Goal: Task Accomplishment & Management: Complete application form

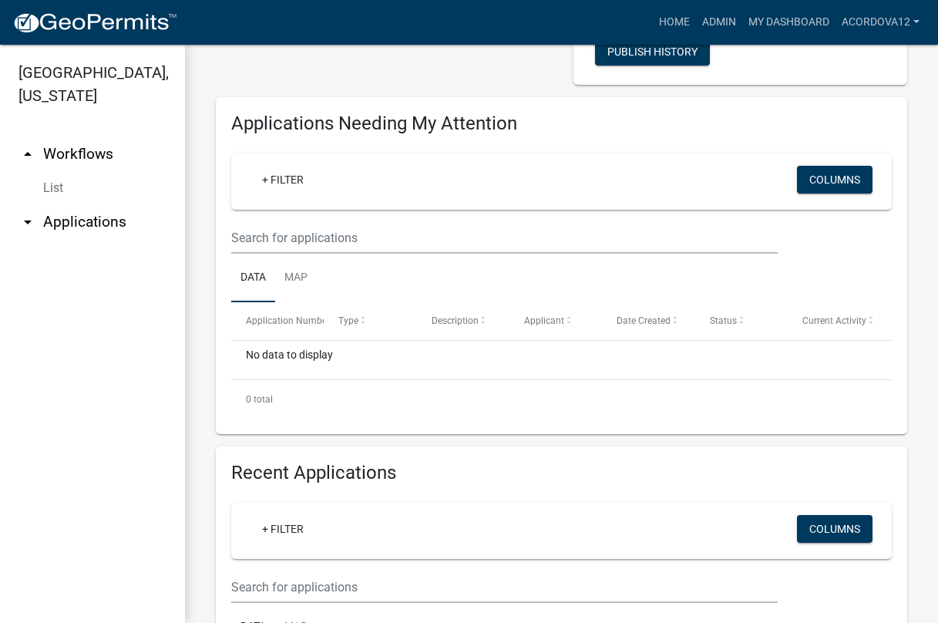
scroll to position [308, 0]
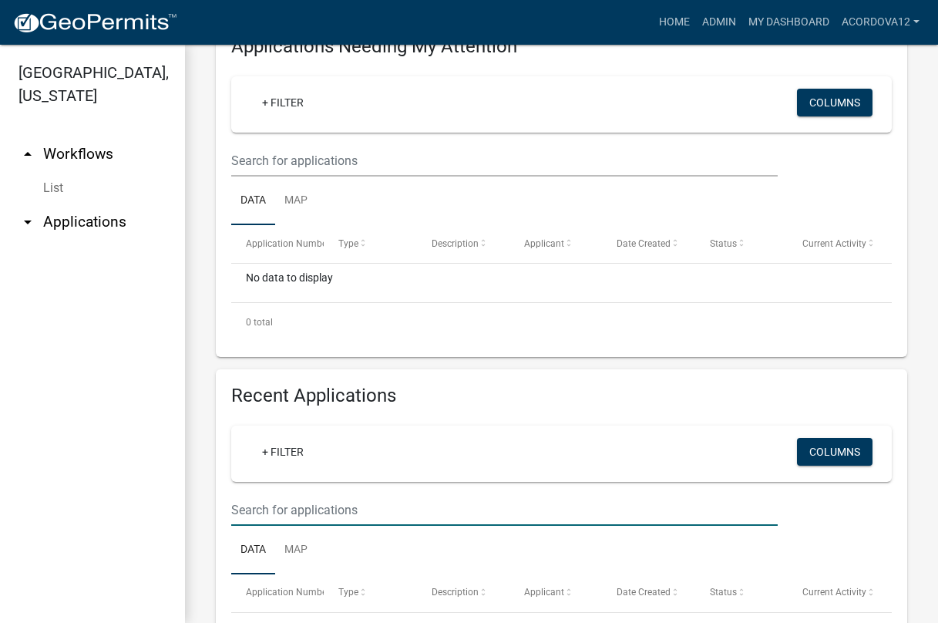
drag, startPoint x: 265, startPoint y: 510, endPoint x: 336, endPoint y: 507, distance: 71.0
click at [266, 508] on input "text" at bounding box center [504, 510] width 547 height 32
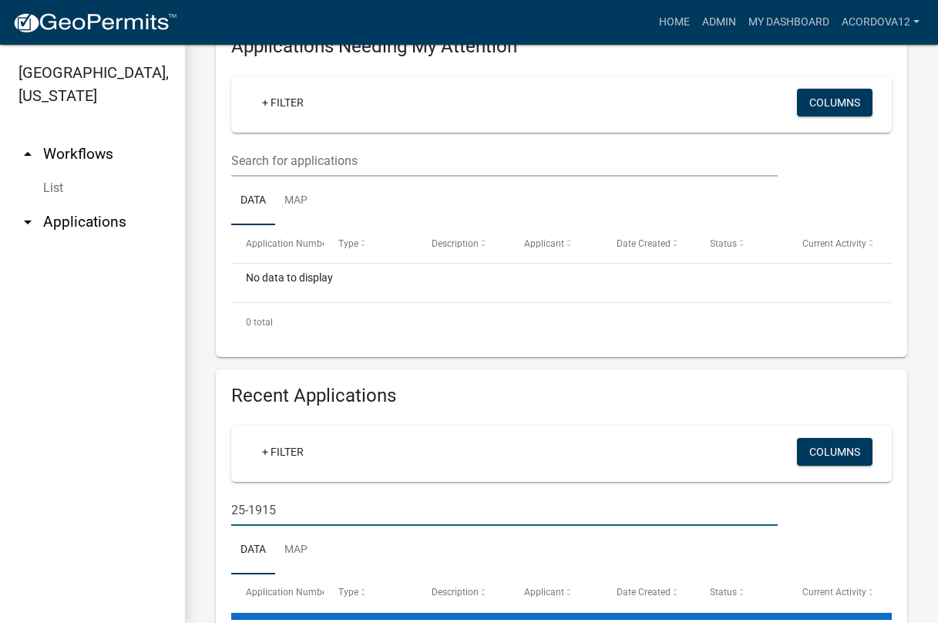
type input "25-1915"
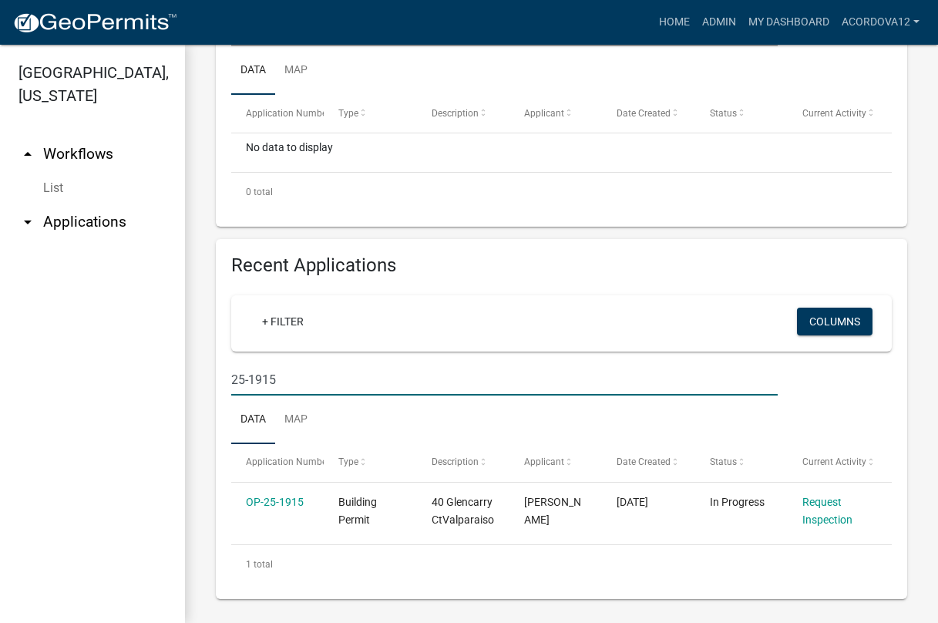
scroll to position [446, 0]
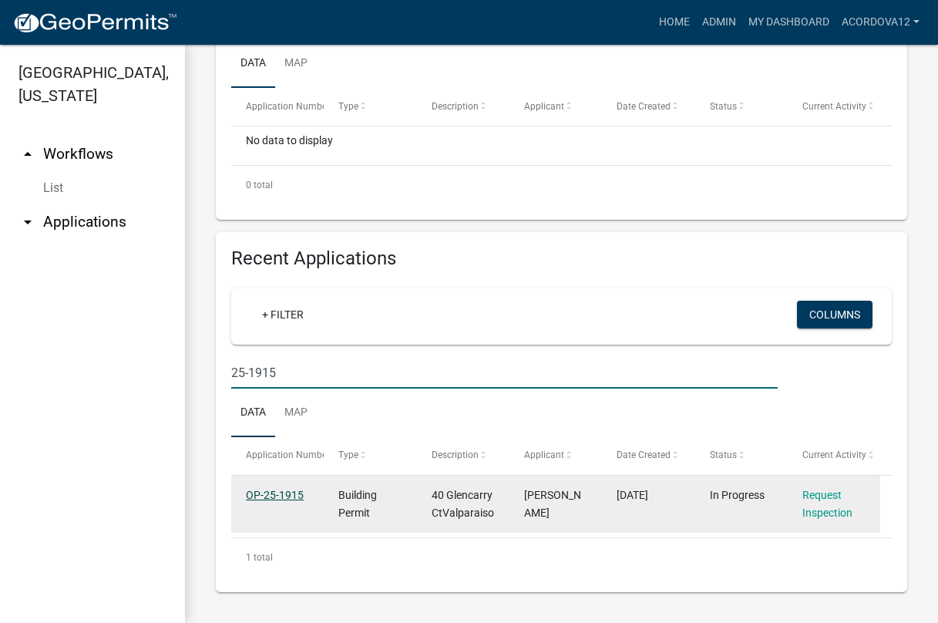
click at [262, 493] on link "OP-25-1915" at bounding box center [275, 495] width 58 height 12
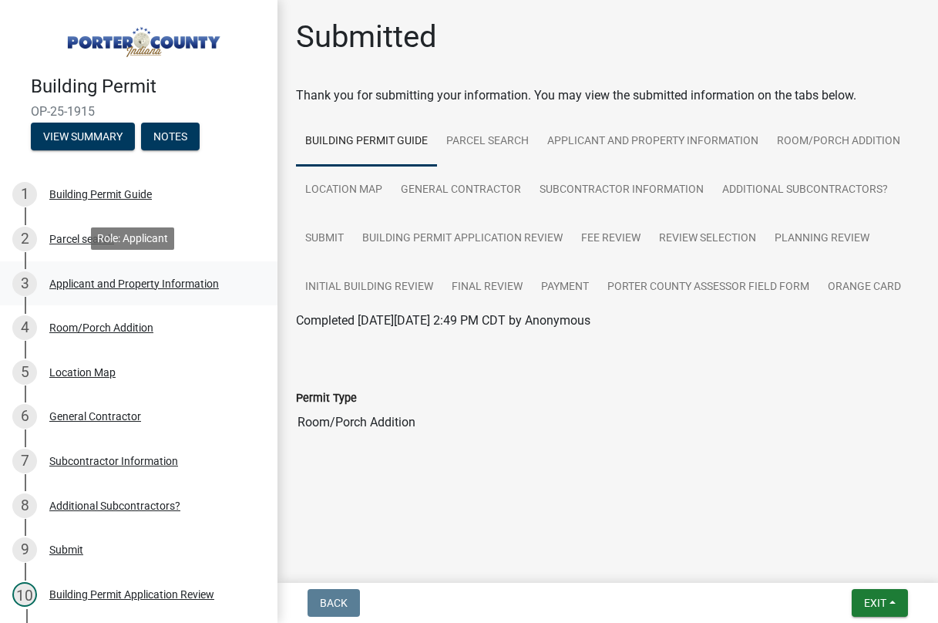
click at [111, 278] on div "Applicant and Property Information" at bounding box center [134, 283] width 170 height 11
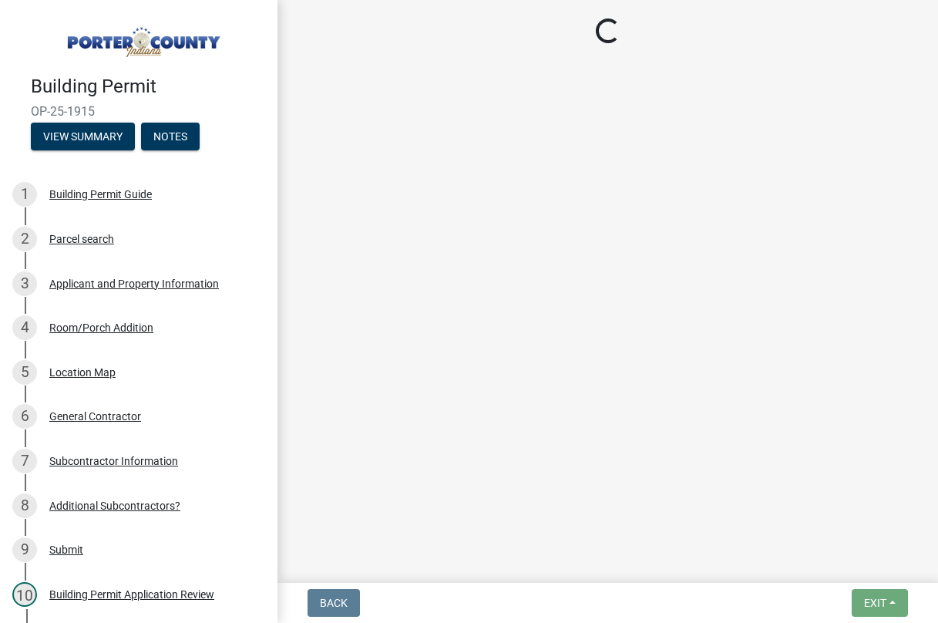
select select "6f5aa9ae-62ac-41bd-979a-9c71eae504cc"
select select "aff3c597-e127-4f23-88a6-ba02da3a16c7"
select select "eef3385c-360b-448e-91b8-df9bc56b1cce"
select select "c796f995-08fe-487b-a20e-70ab553361d3"
select select "349f168d-d974-4bf4-9d87-84a8db4888cd"
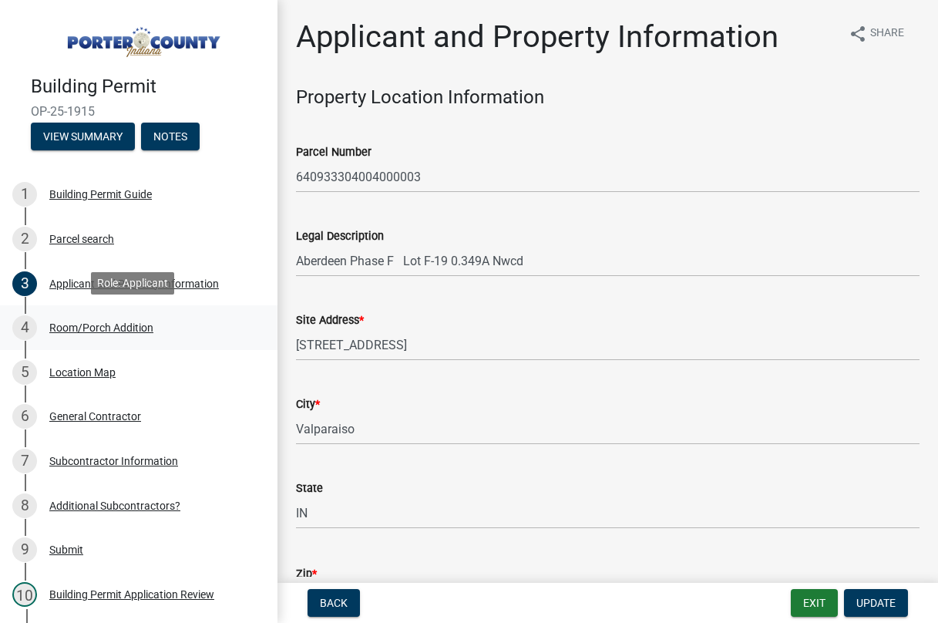
click at [89, 329] on div "Room/Porch Addition" at bounding box center [101, 327] width 104 height 11
